Goal: Information Seeking & Learning: Learn about a topic

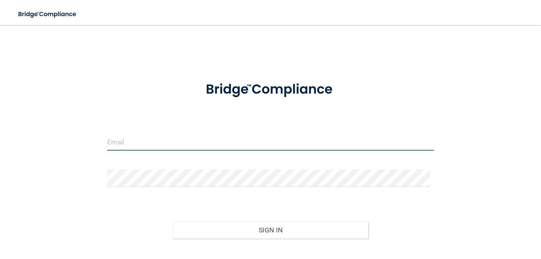
click at [237, 141] on input "email" at bounding box center [270, 142] width 326 height 18
type input "[EMAIL_ADDRESS][DOMAIN_NAME]"
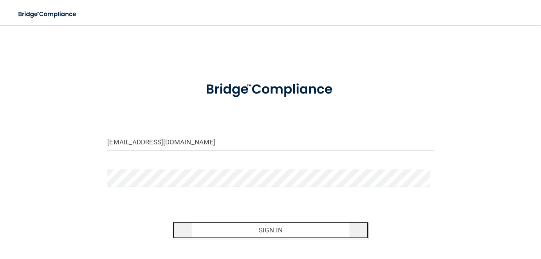
click at [267, 229] on button "Sign In" at bounding box center [271, 230] width 196 height 17
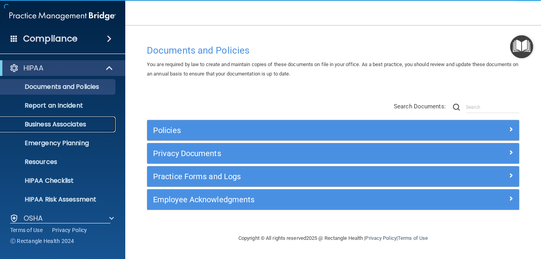
click at [80, 123] on p "Business Associates" at bounding box center [58, 125] width 107 height 8
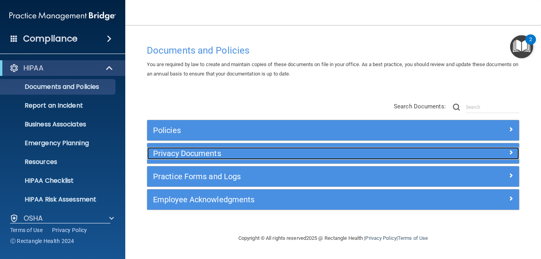
click at [195, 149] on h5 "Privacy Documents" at bounding box center [286, 153] width 267 height 9
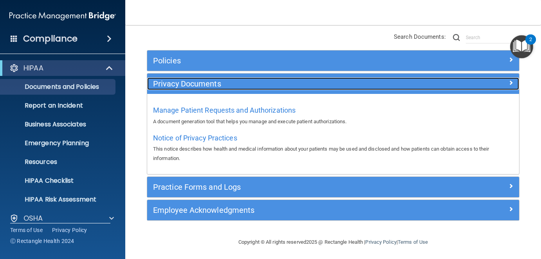
scroll to position [70, 0]
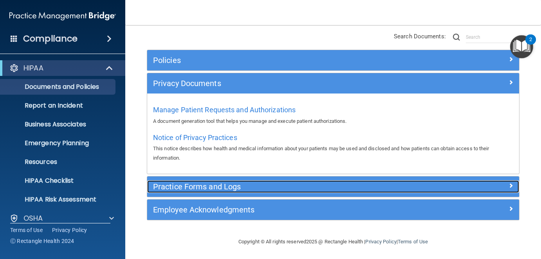
click at [205, 184] on h5 "Practice Forms and Logs" at bounding box center [286, 186] width 267 height 9
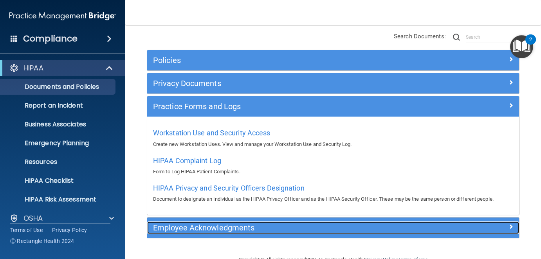
click at [216, 226] on h5 "Employee Acknowledgments" at bounding box center [286, 227] width 267 height 9
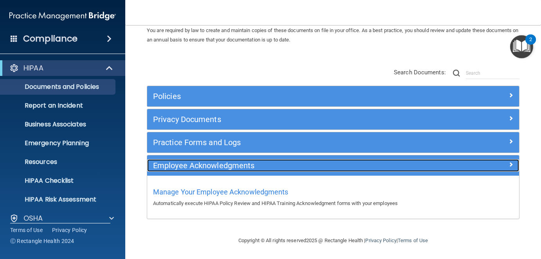
scroll to position [33, 0]
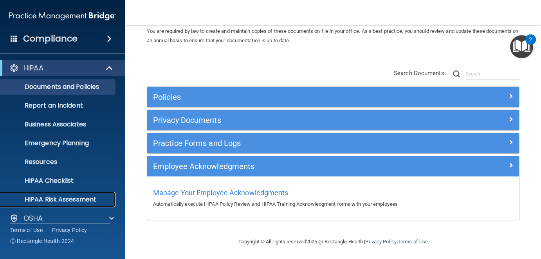
click at [57, 198] on p "HIPAA Risk Assessment" at bounding box center [58, 200] width 107 height 8
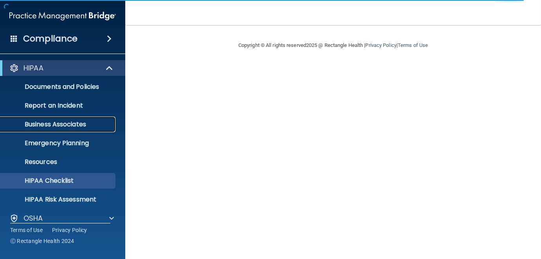
click at [52, 121] on p "Business Associates" at bounding box center [58, 125] width 107 height 8
